Goal: Information Seeking & Learning: Check status

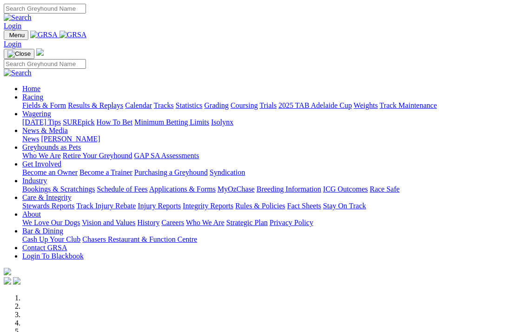
click at [120, 101] on link "Results & Replays" at bounding box center [95, 105] width 55 height 8
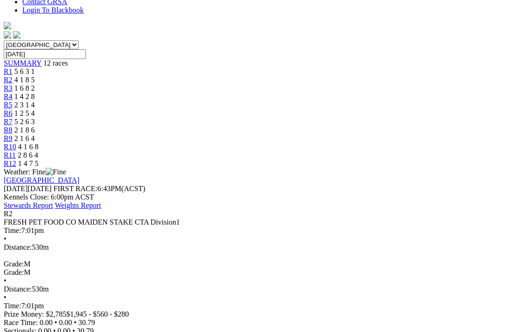
scroll to position [279, 0]
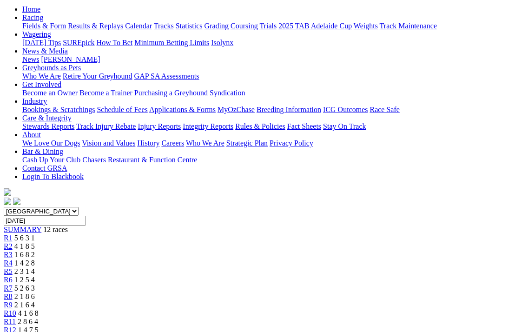
scroll to position [93, 0]
